Goal: Navigation & Orientation: Find specific page/section

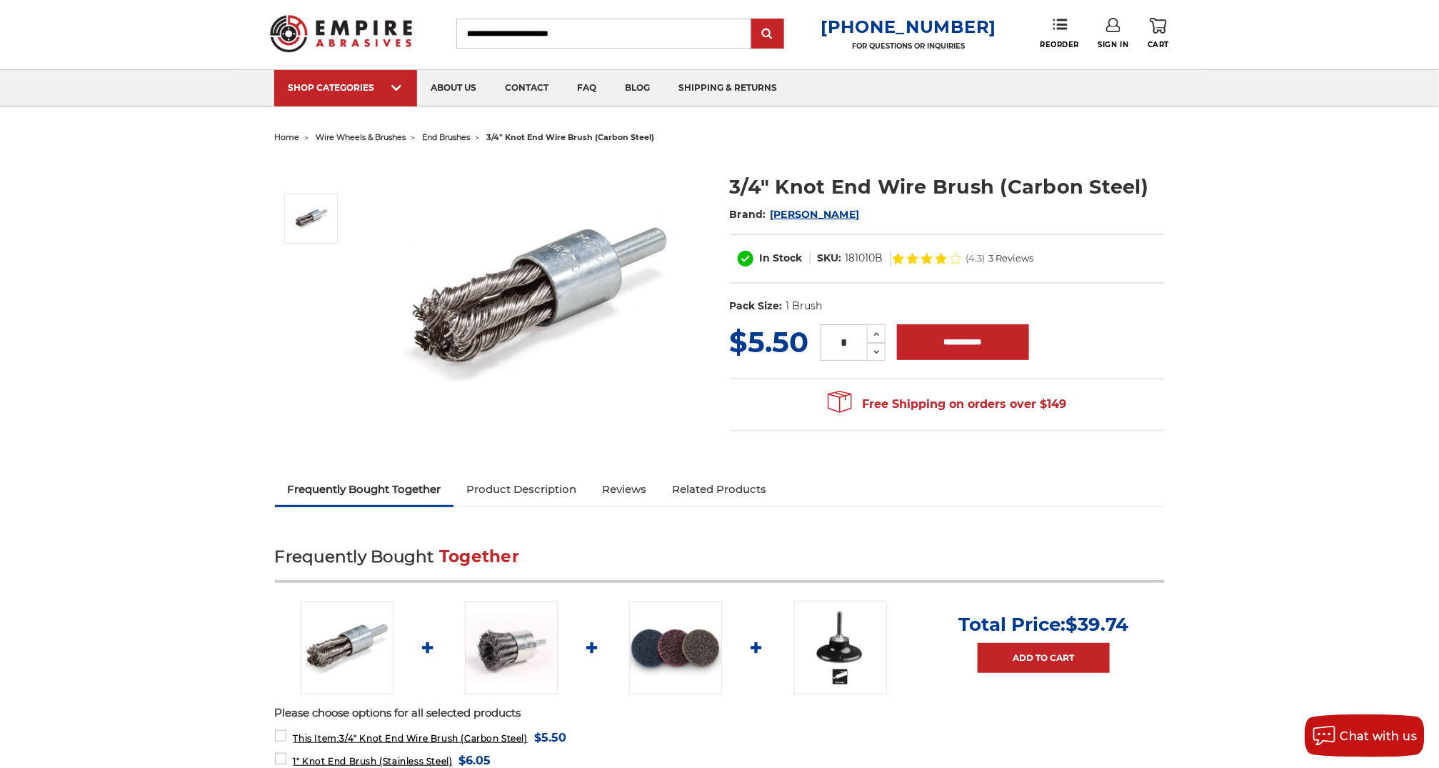
scroll to position [30, 0]
click at [353, 139] on span "wire wheels & brushes" at bounding box center [361, 136] width 90 height 10
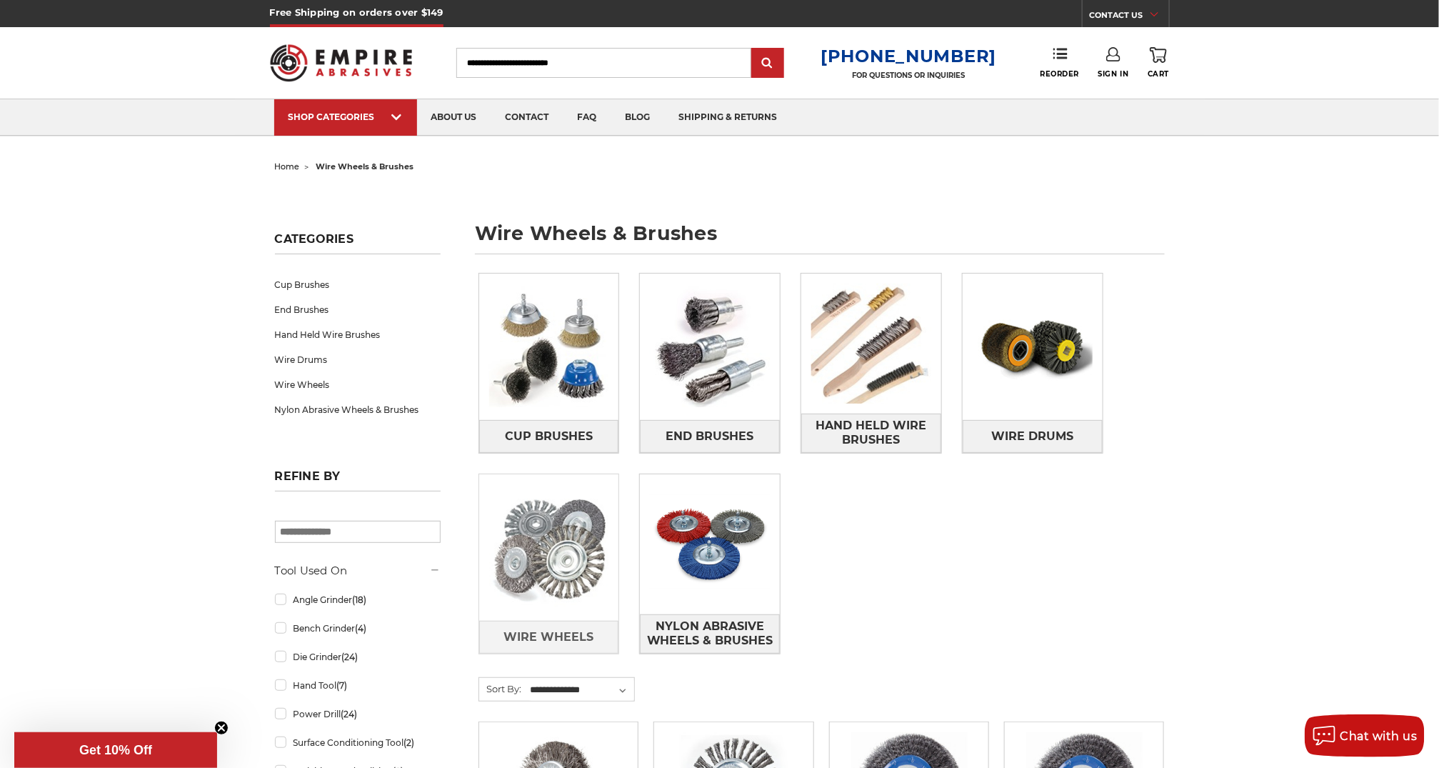
click at [558, 591] on img at bounding box center [549, 548] width 140 height 140
